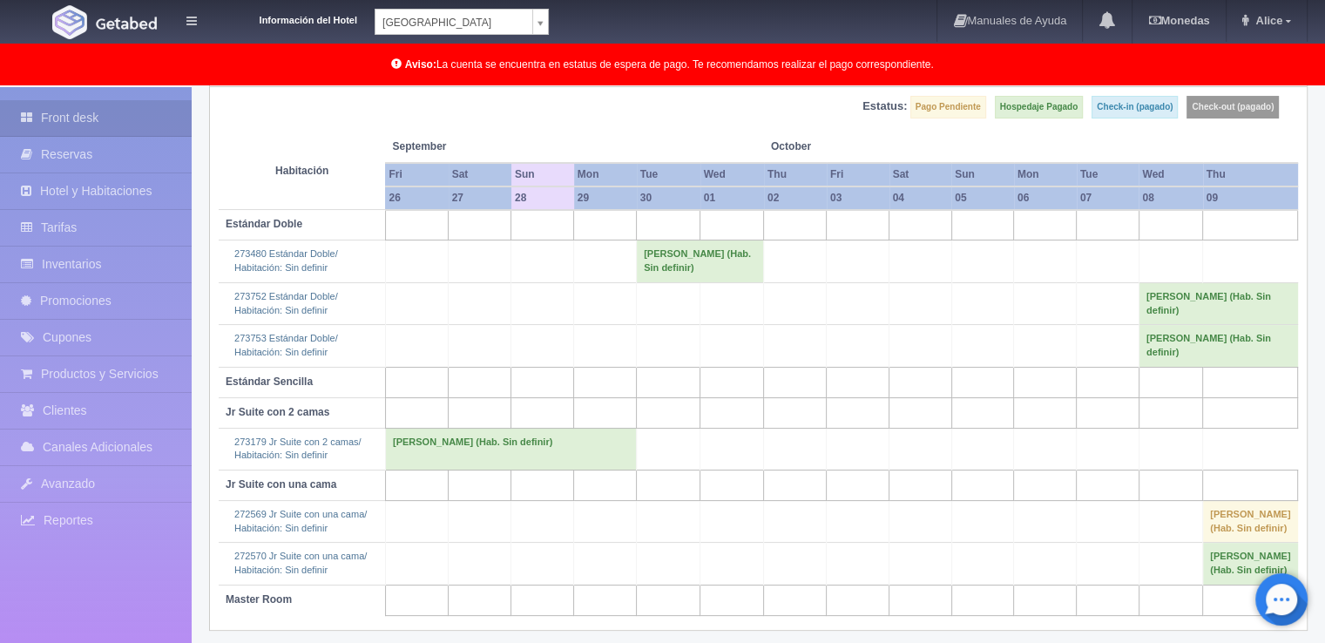
scroll to position [248, 0]
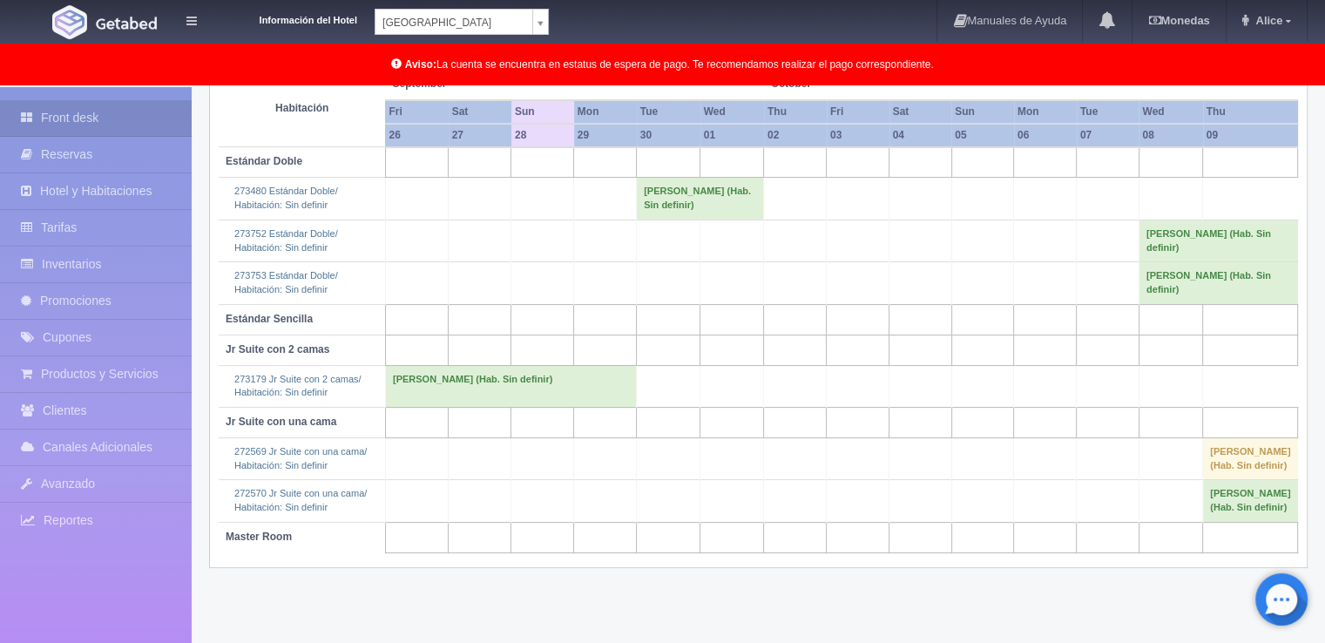
click at [536, 17] on body "Información del Hotel Hotel Plaza Campeche Hotel Plaza Campeche Hotel Plaza Col…" at bounding box center [662, 241] width 1325 height 804
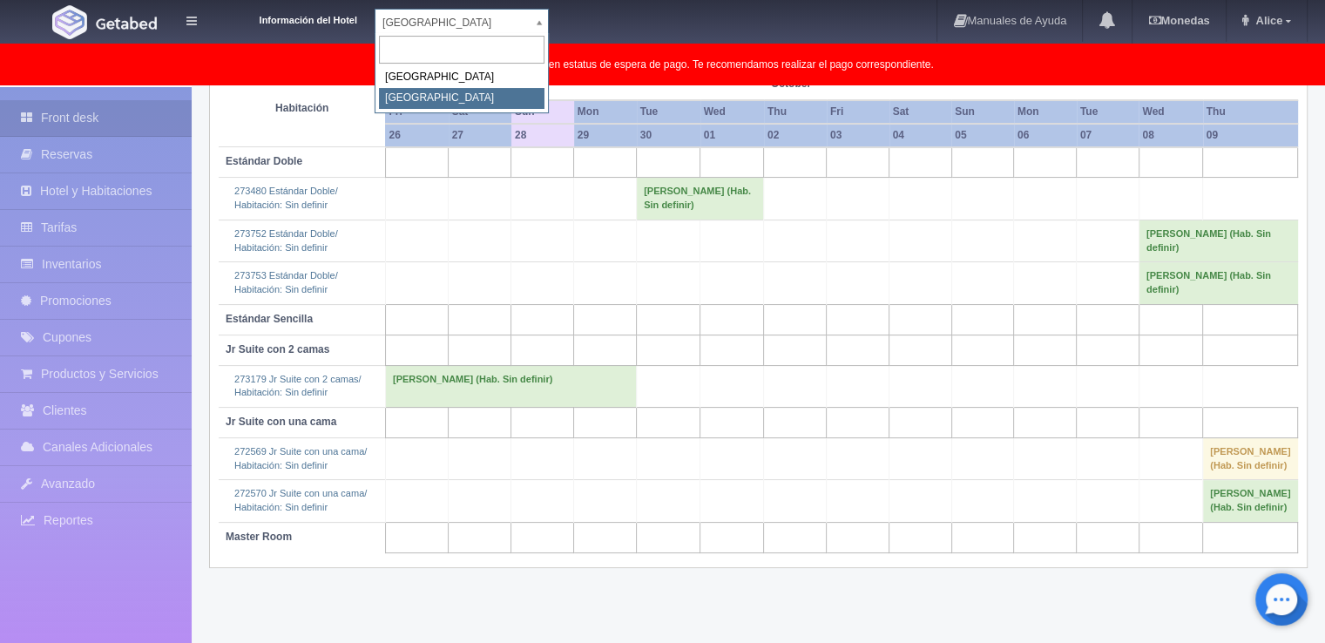
select select "375"
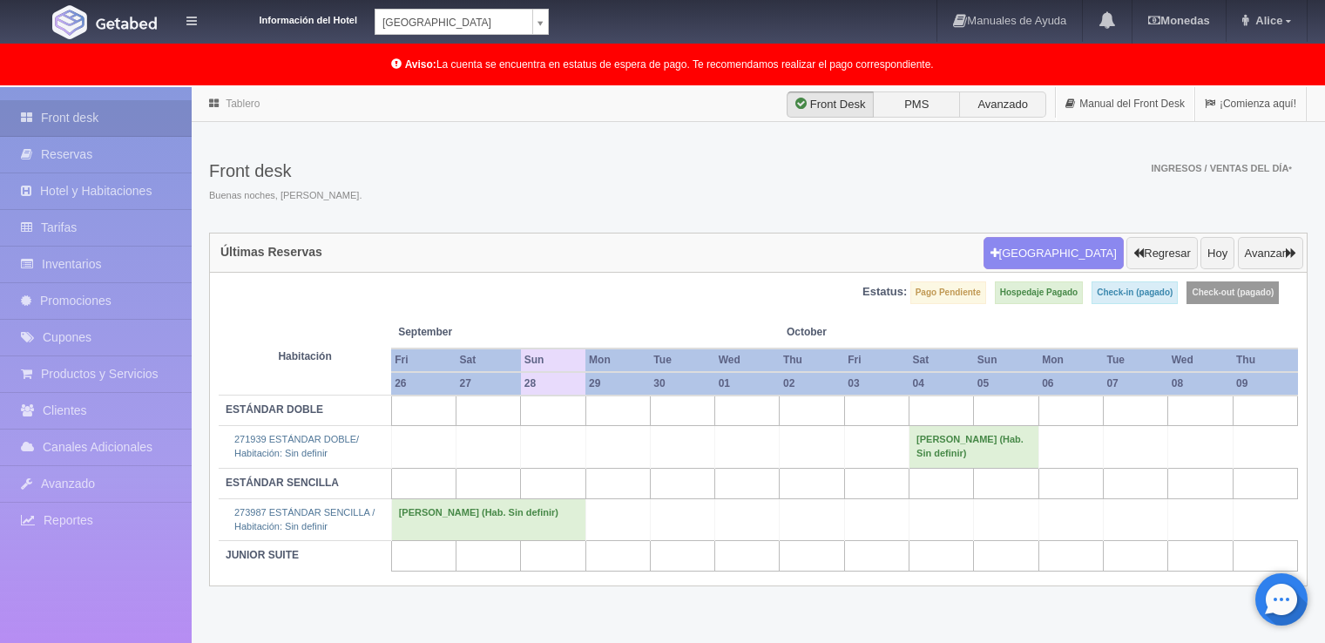
scroll to position [87, 0]
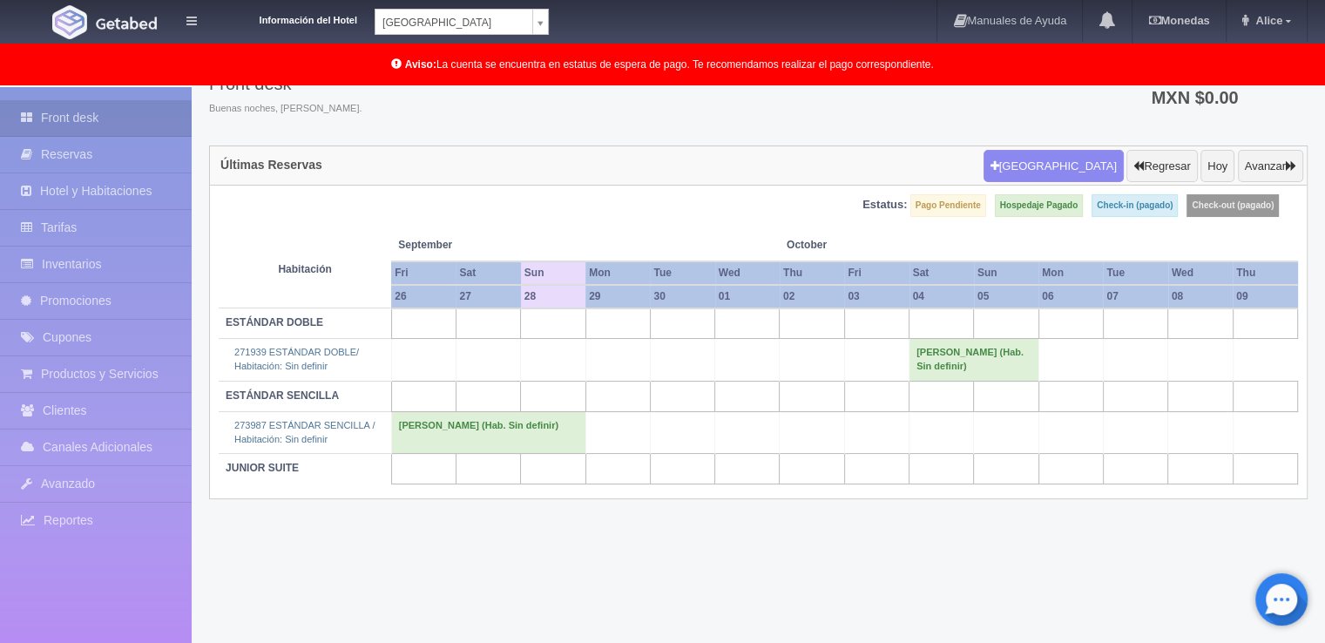
click at [555, 10] on div "Información del Hotel [GEOGRAPHIC_DATA] Campeche [GEOGRAPHIC_DATA] Colonial Man…" at bounding box center [662, 22] width 1325 height 44
click at [554, 17] on div "Información del Hotel [GEOGRAPHIC_DATA] Campeche [GEOGRAPHIC_DATA] Colonial Man…" at bounding box center [662, 22] width 1325 height 44
click at [543, 24] on body "Información del Hotel [GEOGRAPHIC_DATA] Campeche [GEOGRAPHIC_DATA] Colonial Man…" at bounding box center [662, 322] width 1325 height 645
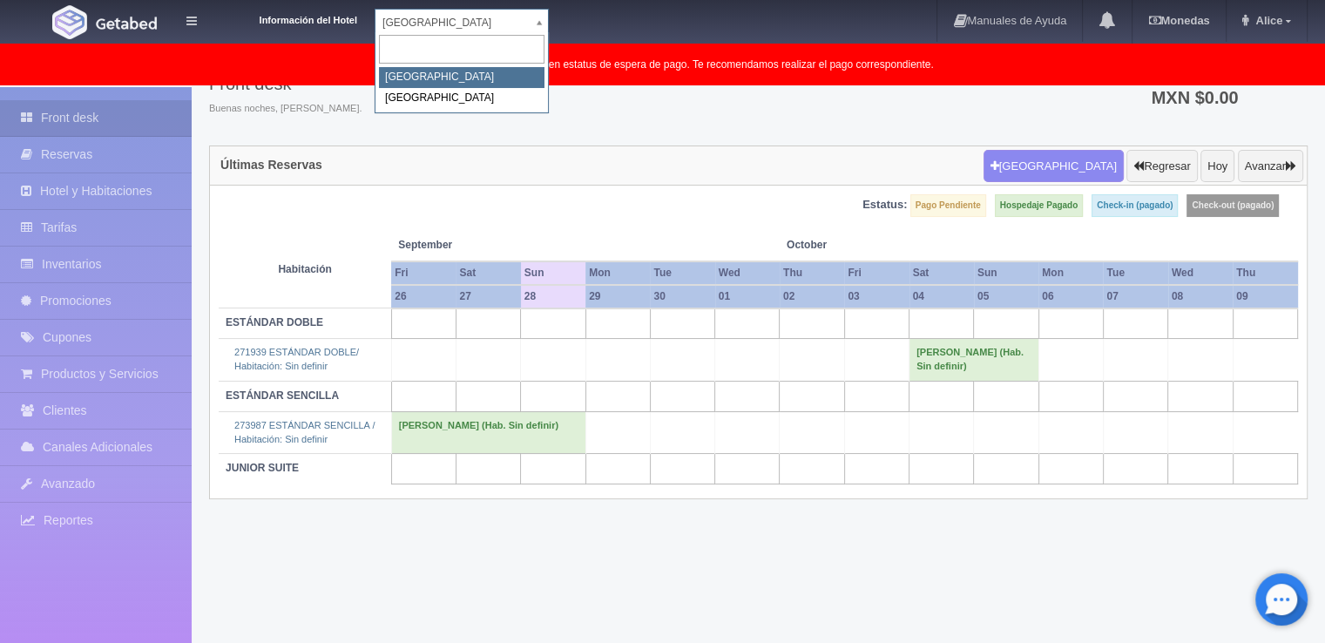
select select "342"
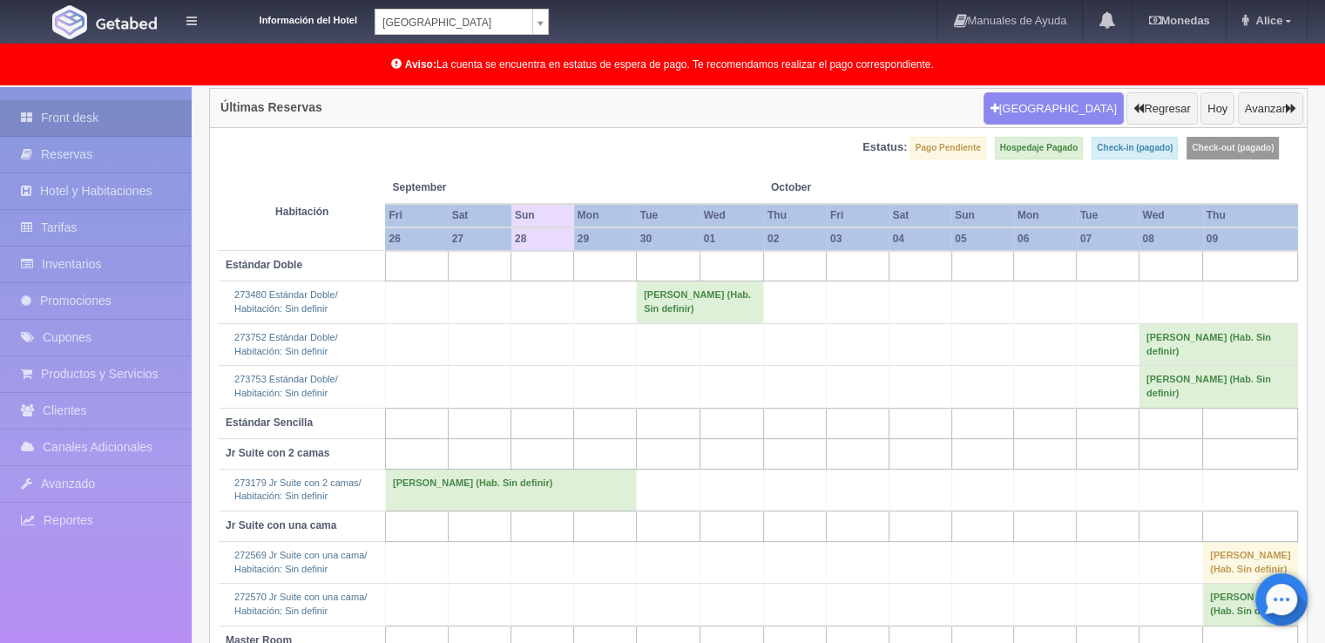
scroll to position [248, 0]
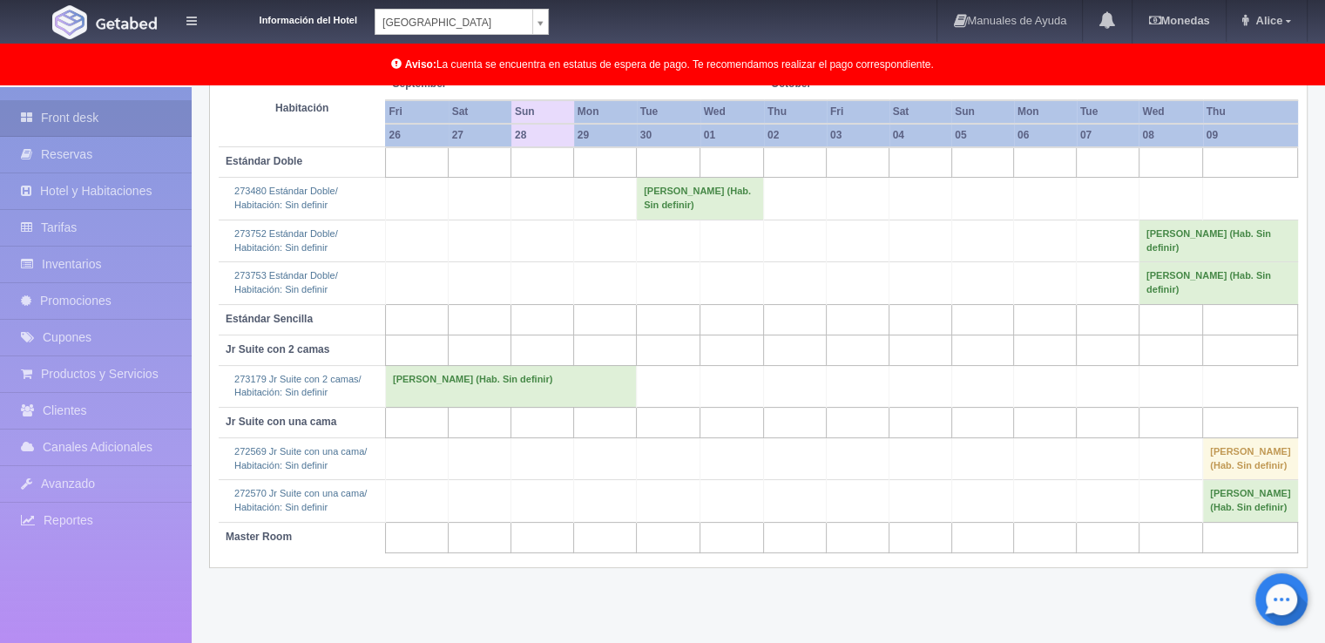
click at [540, 26] on body "Información del Hotel Hotel Plaza Campeche Hotel Plaza Campeche Hotel Plaza Col…" at bounding box center [662, 241] width 1325 height 804
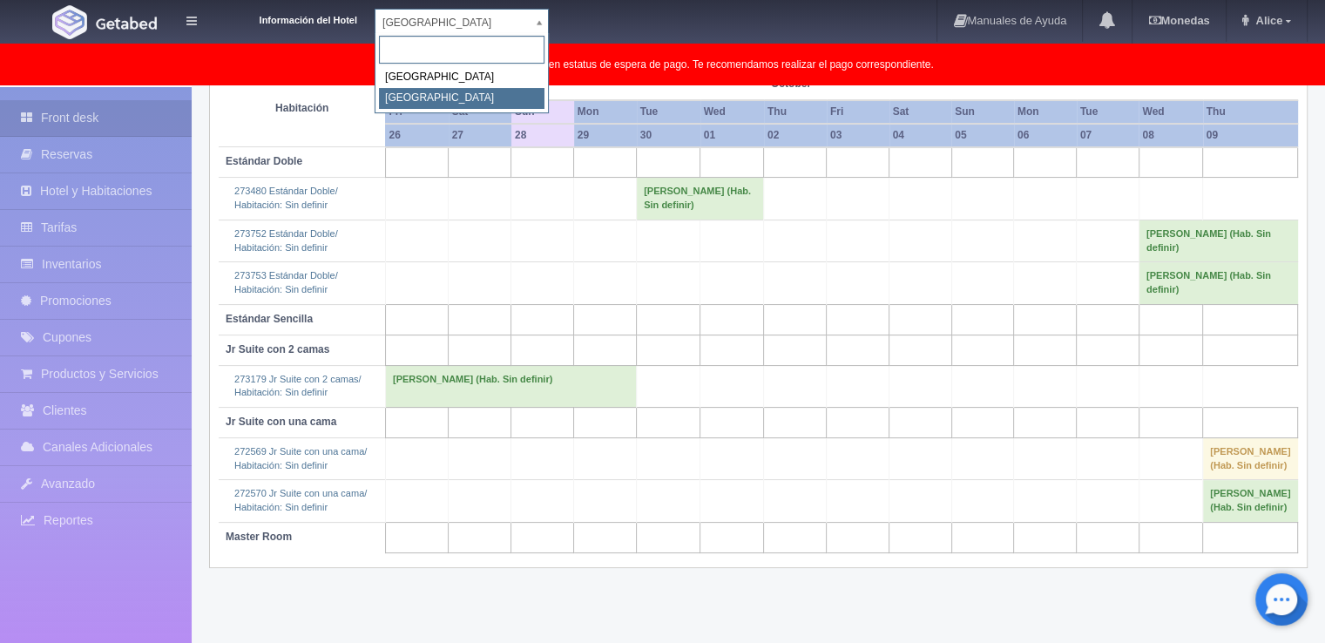
click at [482, 109] on div "Hotel Plaza Campeche Hotel Plaza Colonial" at bounding box center [462, 73] width 174 height 81
select select "375"
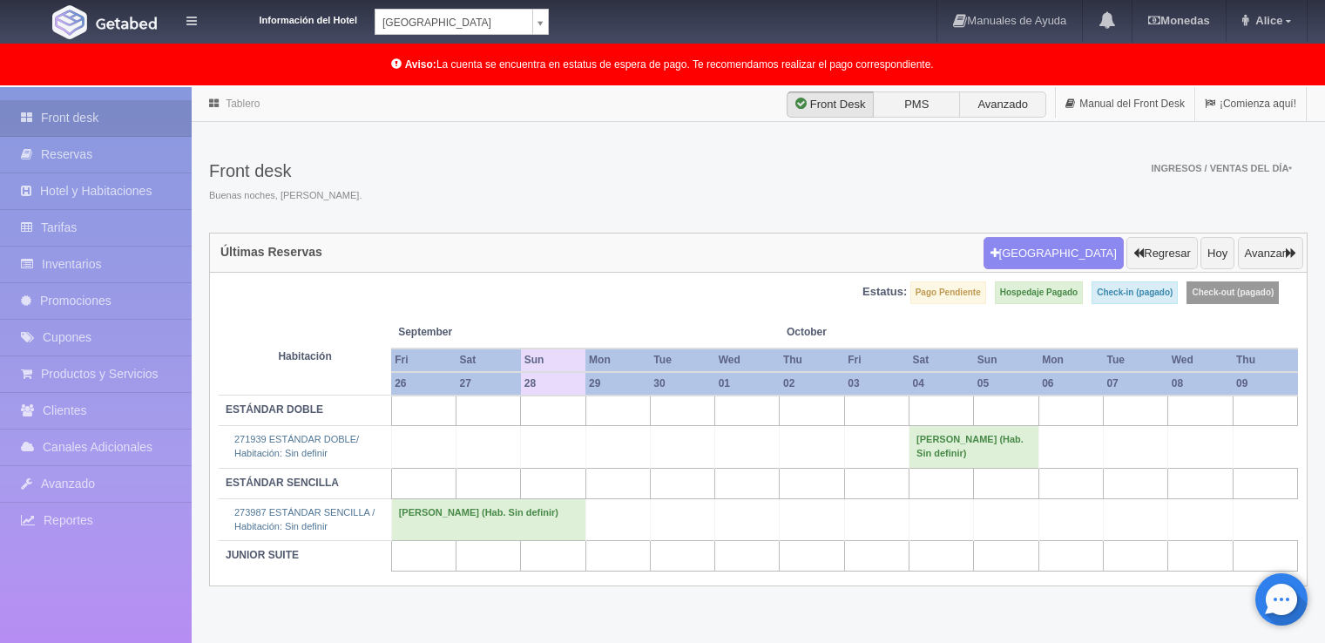
scroll to position [87, 0]
